Goal: Entertainment & Leisure: Consume media (video, audio)

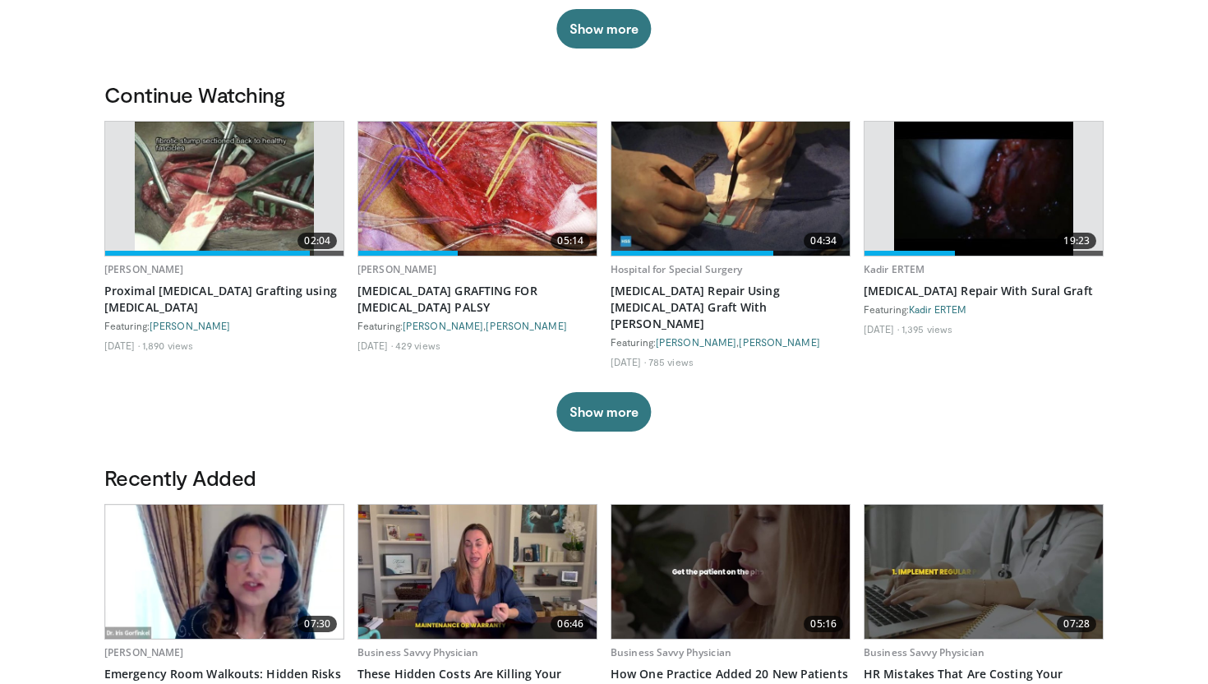
scroll to position [486, 0]
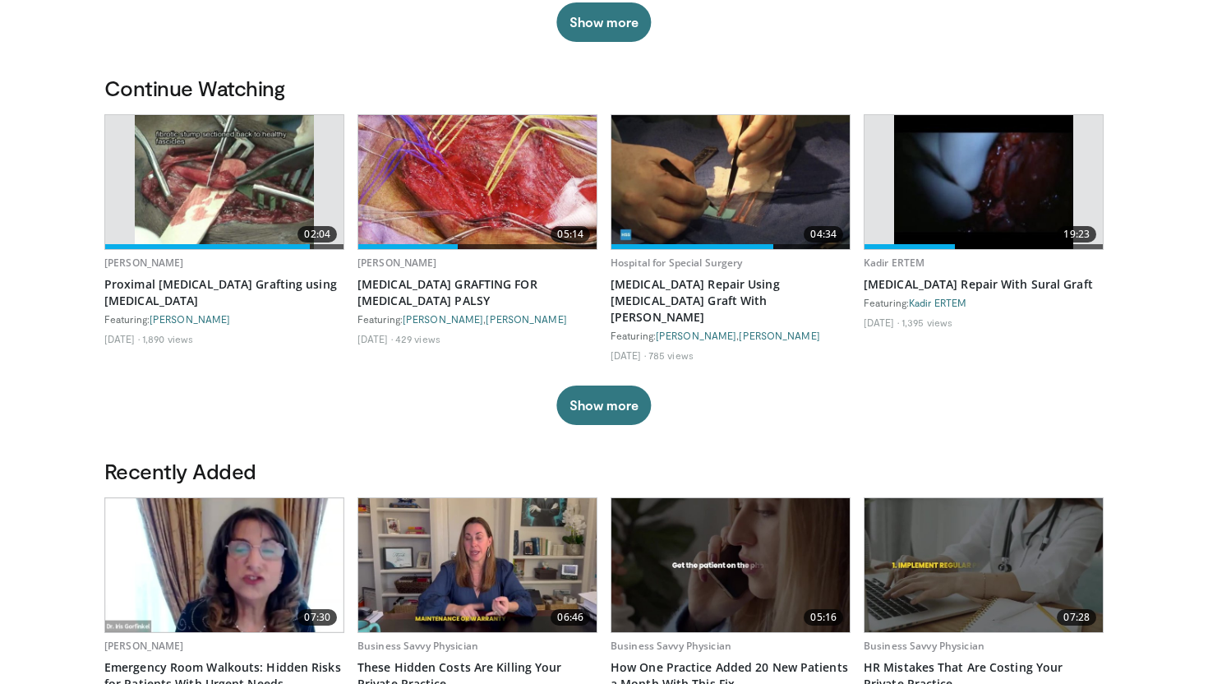
click at [228, 195] on img at bounding box center [224, 182] width 179 height 134
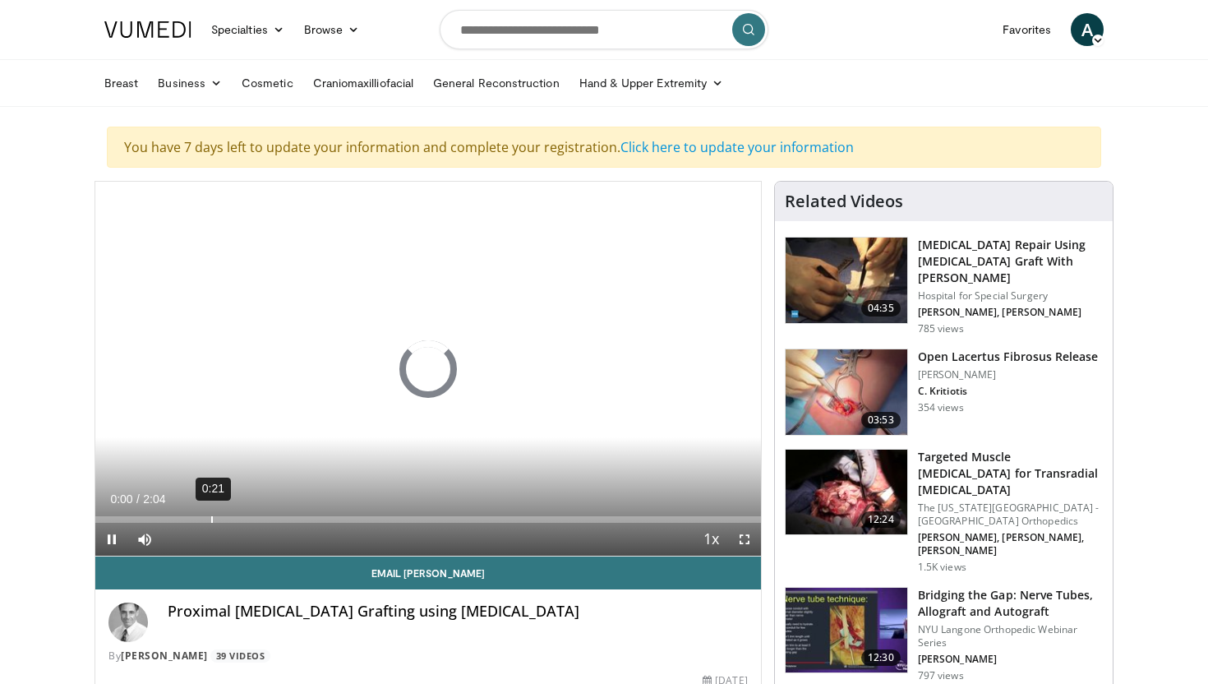
click at [210, 515] on div "Loaded : 0.00% 0:21 0:00" at bounding box center [427, 515] width 665 height 16
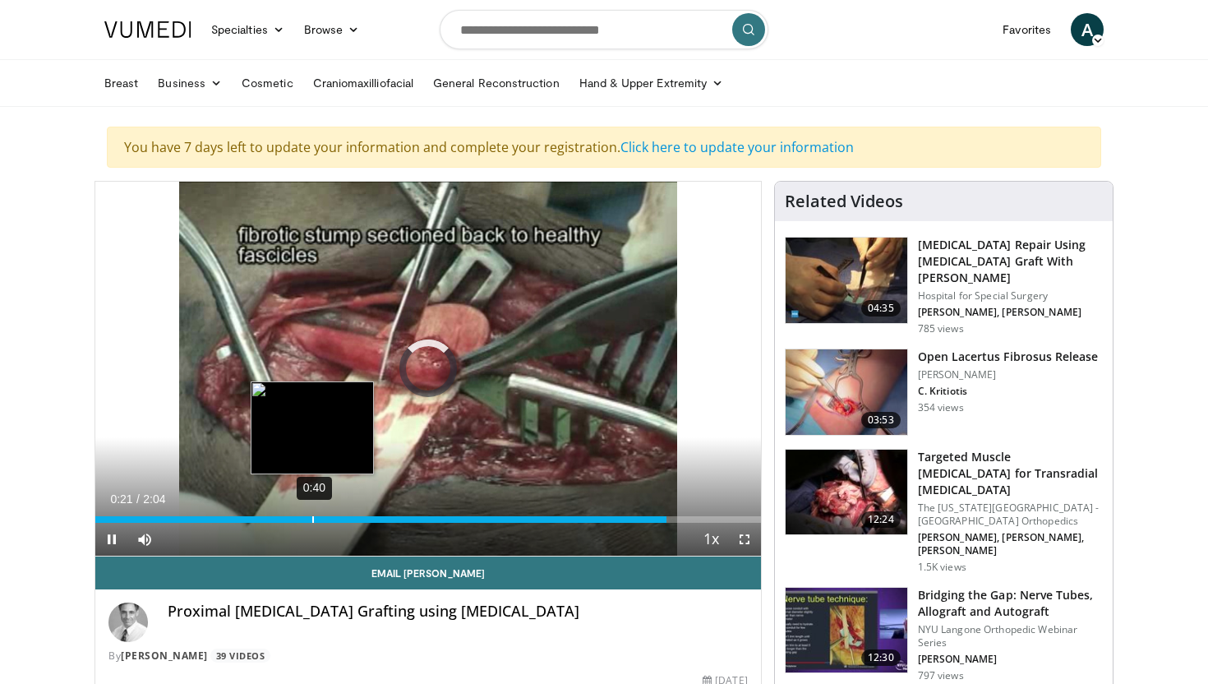
click at [312, 517] on div "0:40" at bounding box center [313, 519] width 2 height 7
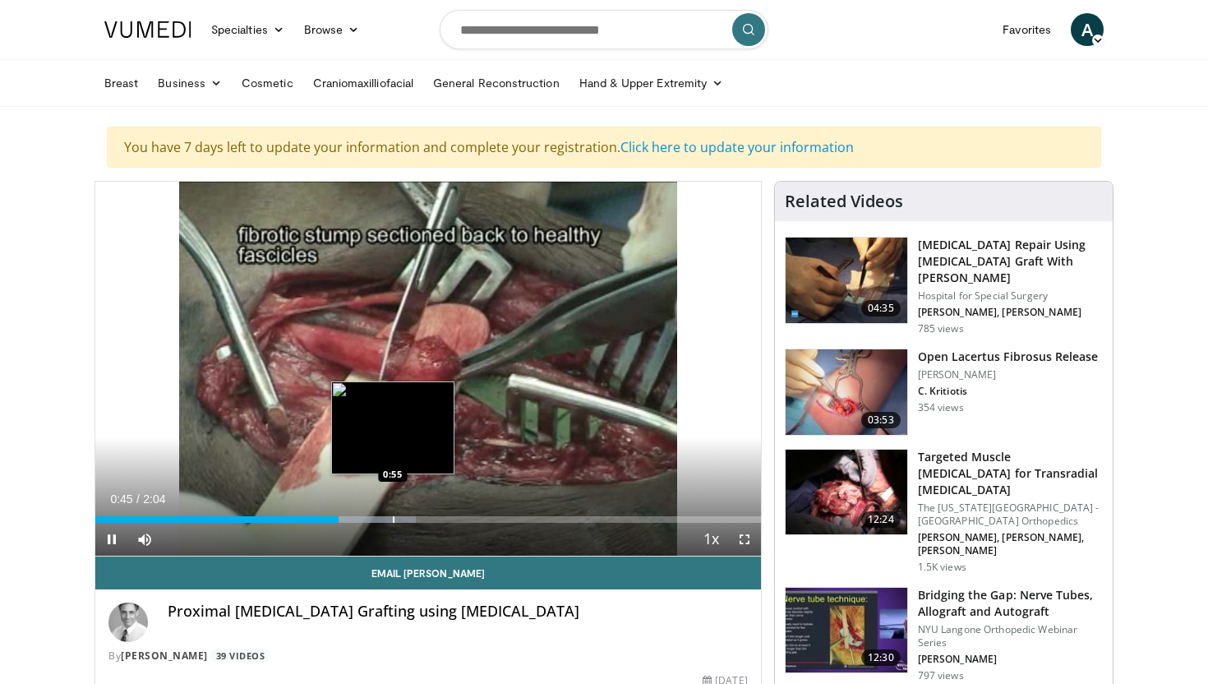
click at [394, 520] on div "Progress Bar" at bounding box center [394, 519] width 2 height 7
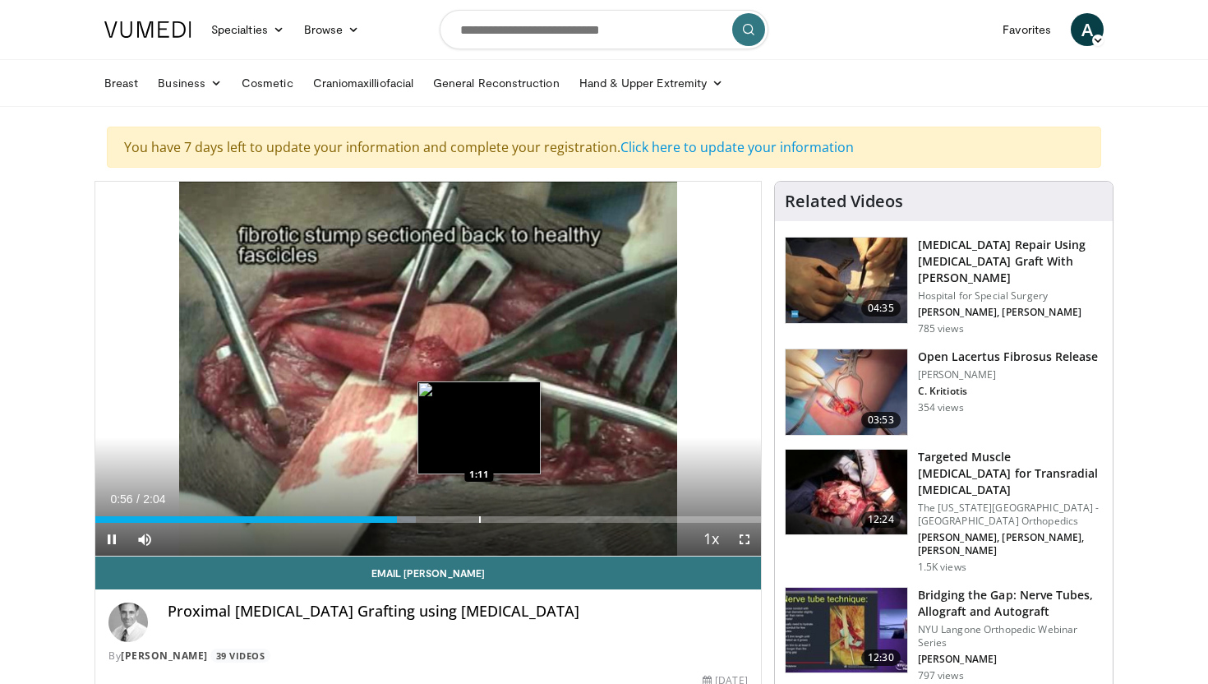
click at [484, 518] on div "Loaded : 48.15% 0:56 1:11" at bounding box center [427, 519] width 665 height 7
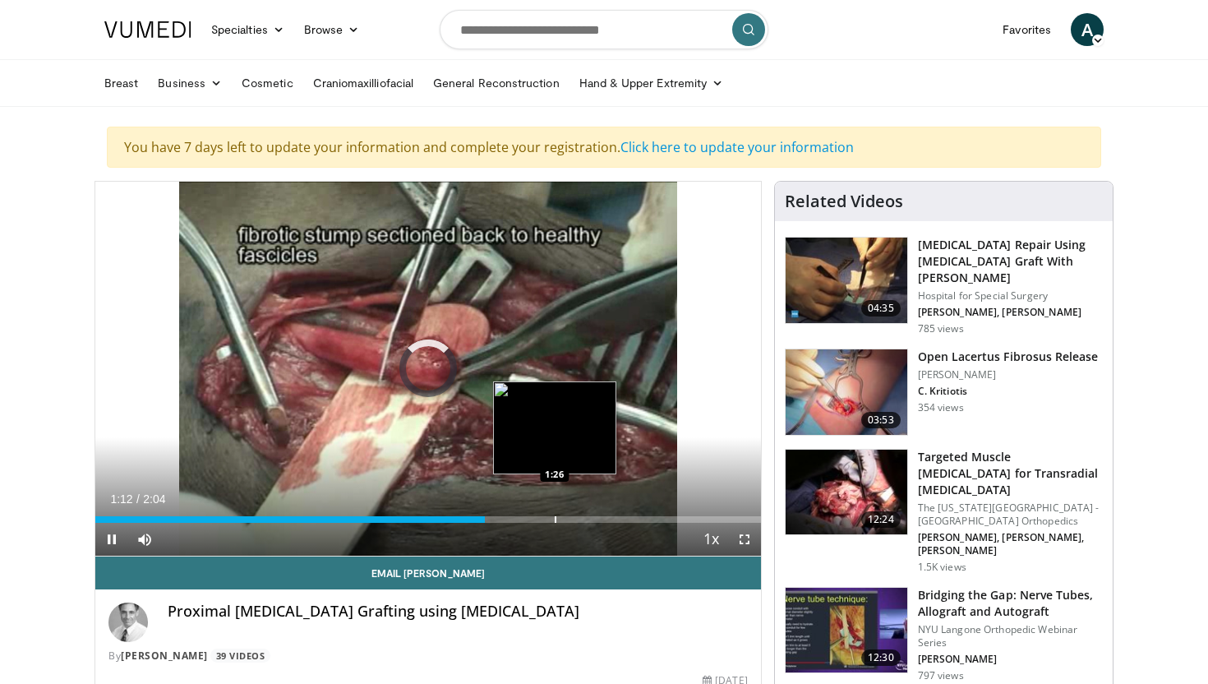
click at [560, 519] on div "Loaded : 0.00% 1:12 1:26" at bounding box center [427, 519] width 665 height 7
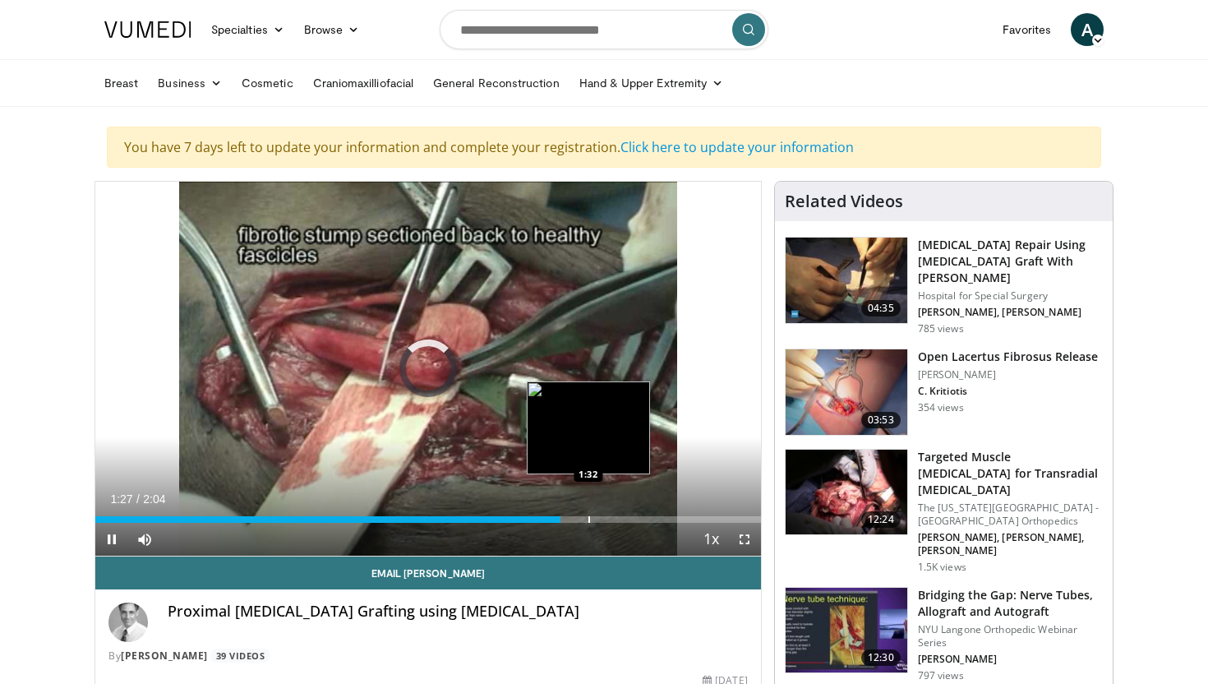
click at [588, 513] on div "Loaded : 0.00% 1:27 1:32" at bounding box center [427, 515] width 665 height 16
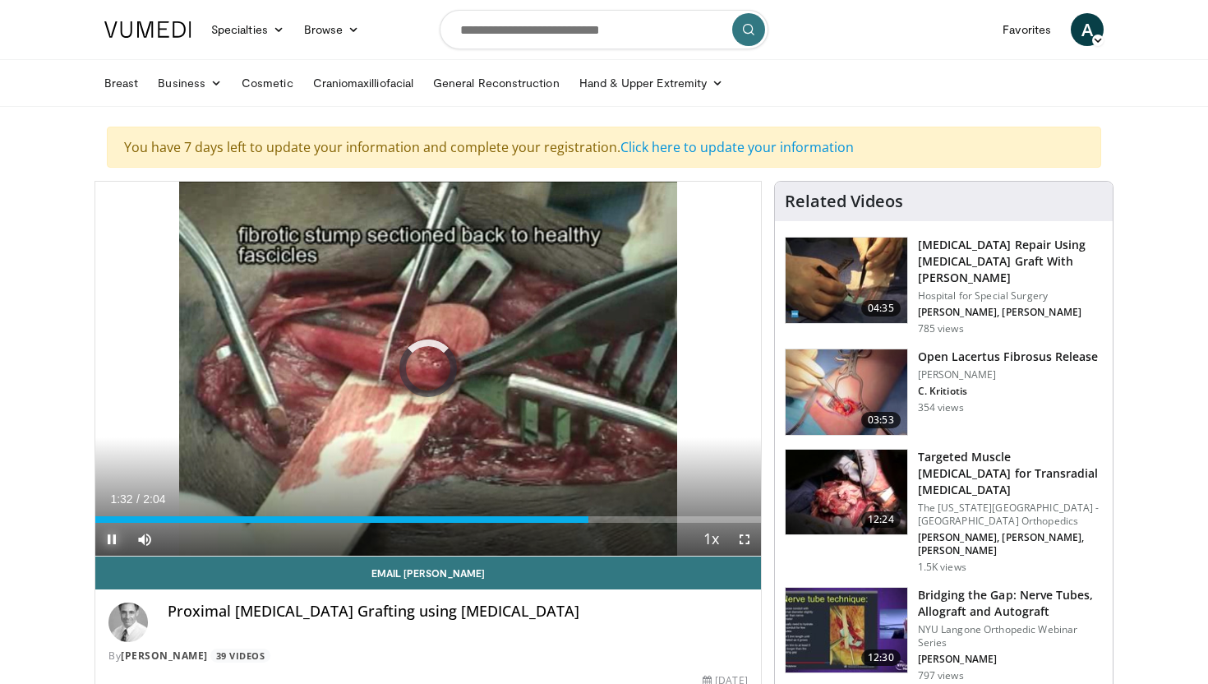
click at [112, 536] on span "Video Player" at bounding box center [111, 539] width 33 height 33
